Goal: Information Seeking & Learning: Learn about a topic

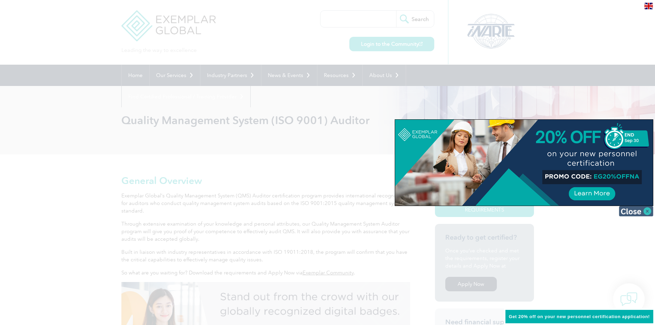
click at [649, 211] on img at bounding box center [636, 211] width 34 height 10
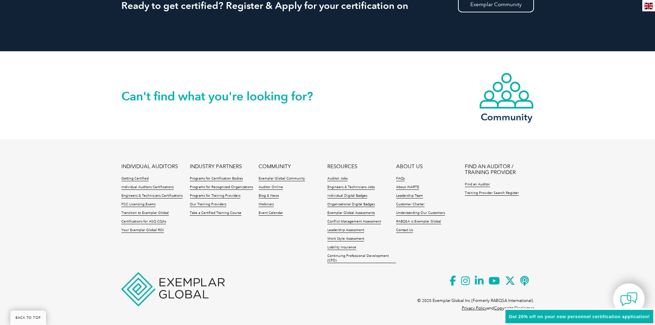
scroll to position [928, 0]
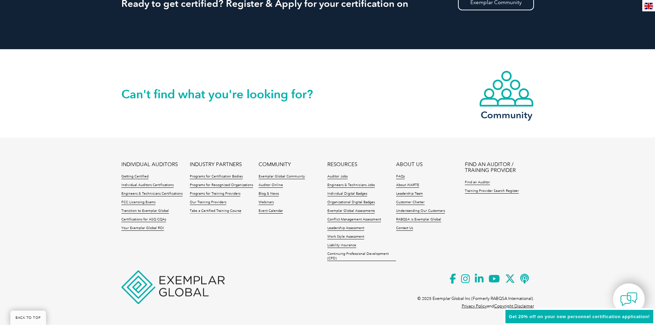
click at [231, 212] on link "Take a Certified Training Course" at bounding box center [216, 211] width 52 height 5
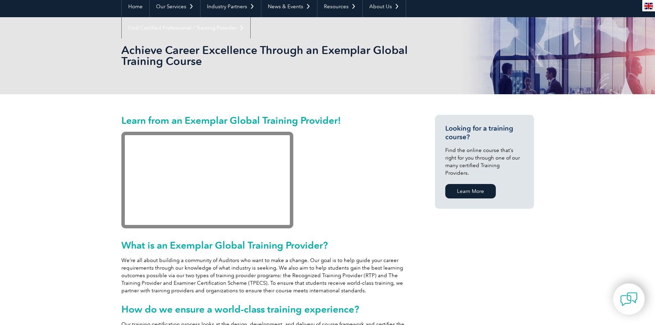
scroll to position [34, 0]
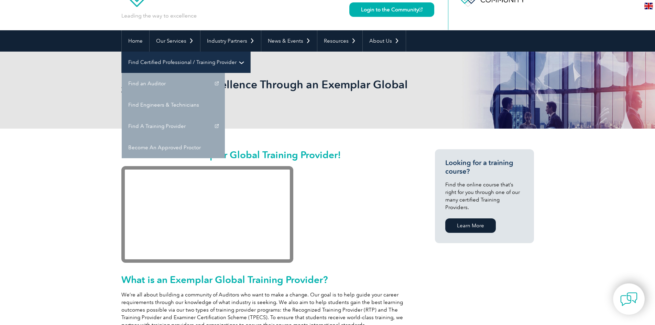
click at [250, 52] on link "Find Certified Professional / Training Provider" at bounding box center [186, 62] width 129 height 21
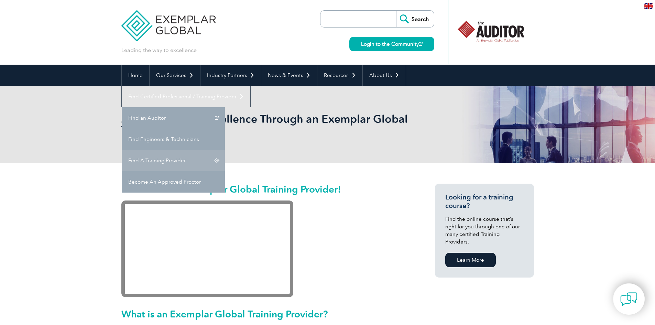
click at [225, 150] on link "Find A Training Provider" at bounding box center [173, 160] width 103 height 21
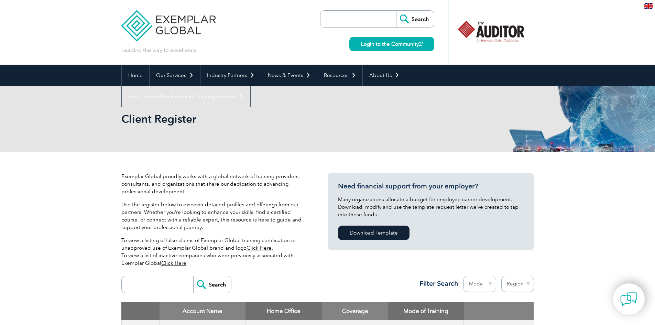
click at [159, 278] on input "search" at bounding box center [159, 284] width 68 height 17
type input "FASPI"
click at [203, 284] on input "Search" at bounding box center [212, 284] width 38 height 17
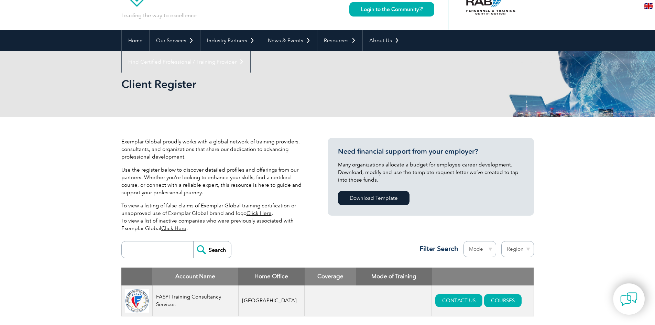
scroll to position [34, 0]
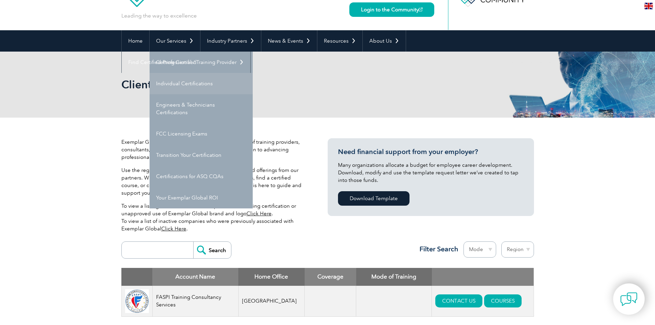
click at [173, 83] on link "Individual Certifications" at bounding box center [201, 83] width 103 height 21
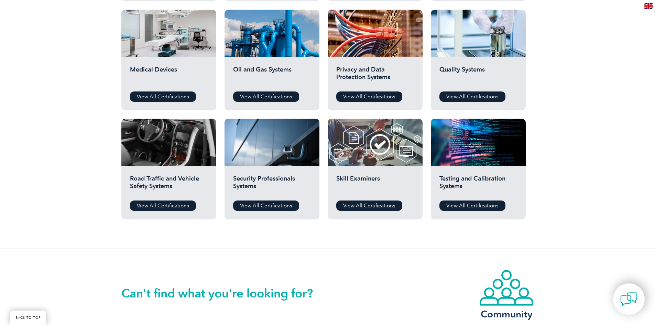
scroll to position [481, 0]
